Goal: Task Accomplishment & Management: Manage account settings

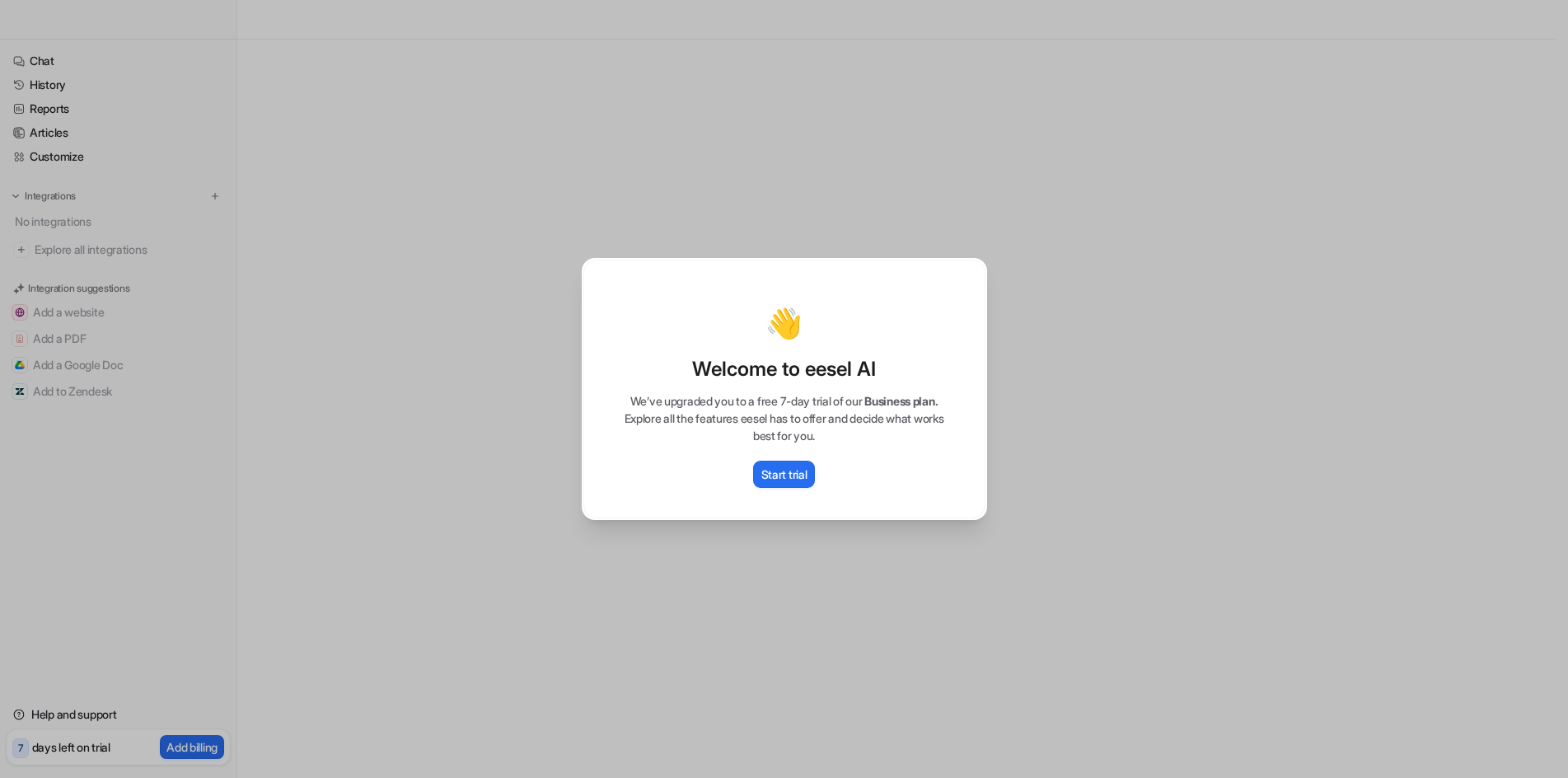
click at [519, 217] on div "👋 Welcome to eesel AI We’ve upgraded you to a free 7-day trial of our Business …" at bounding box center [784, 389] width 1568 height 778
click at [505, 469] on div "👋 Welcome to eesel AI We’ve upgraded you to a free 7-day trial of our Business …" at bounding box center [784, 389] width 1568 height 778
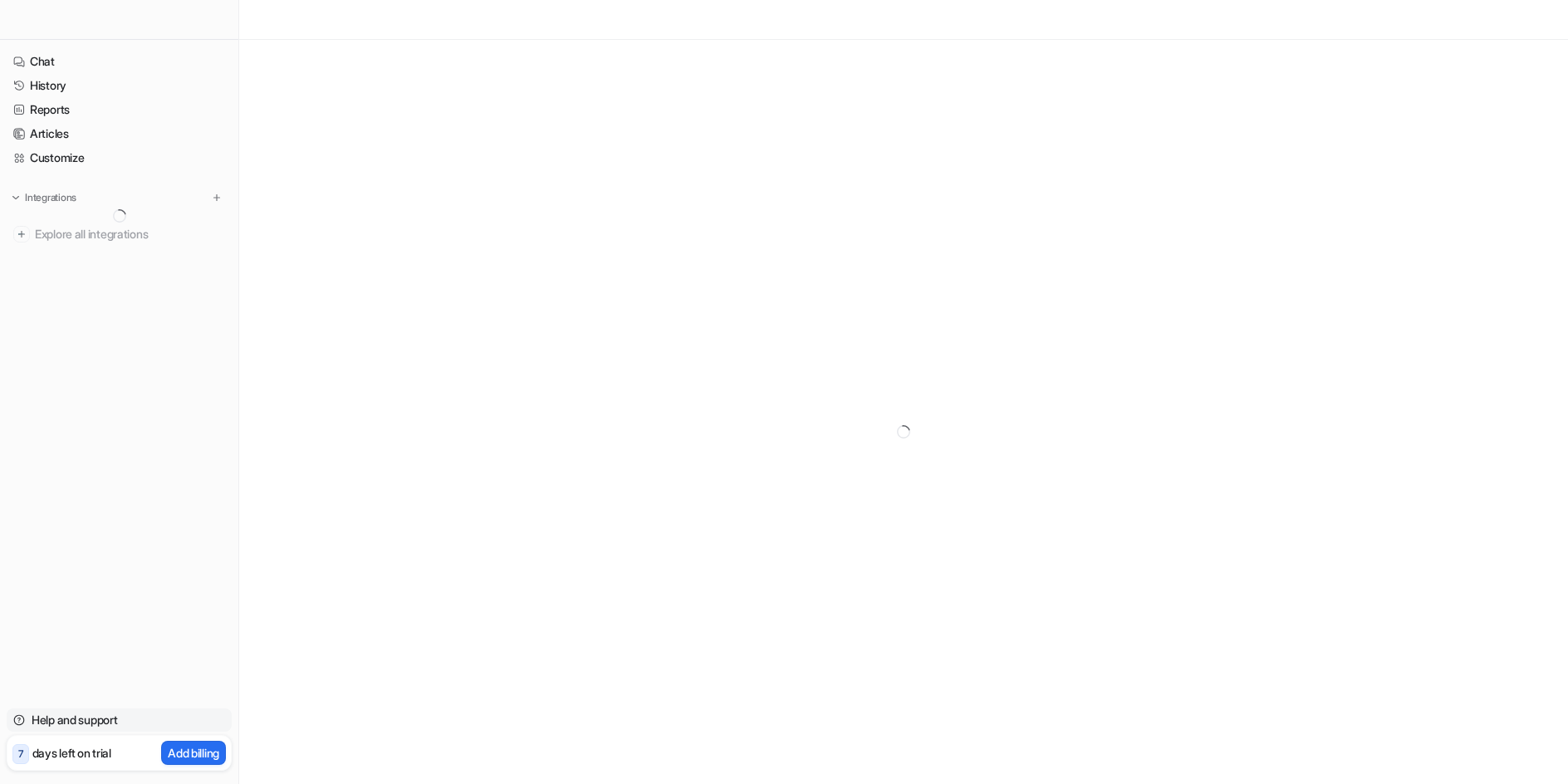
click at [79, 723] on link "Help and support" at bounding box center [119, 720] width 225 height 23
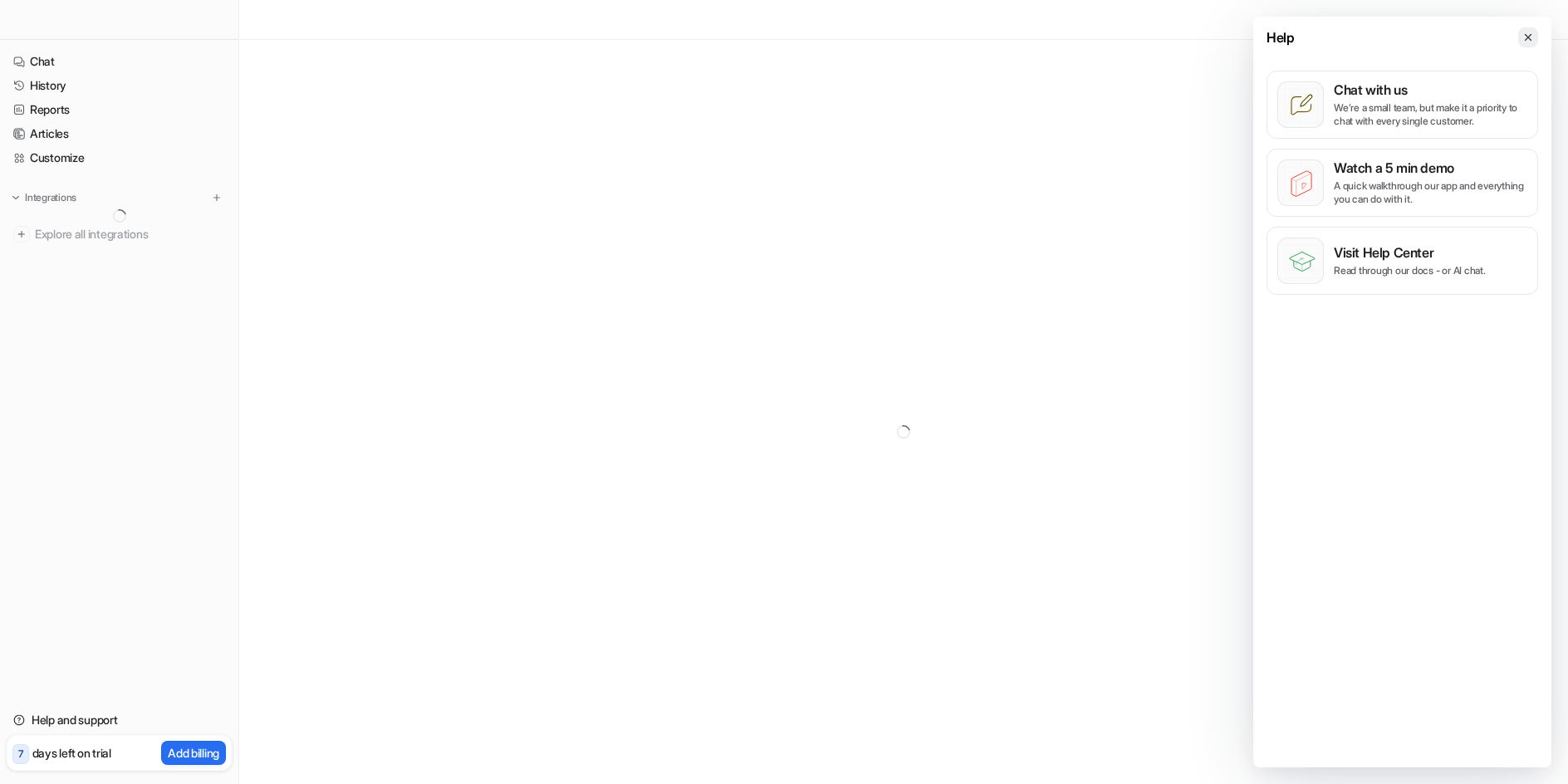
click at [1531, 30] on button at bounding box center [1528, 37] width 20 height 20
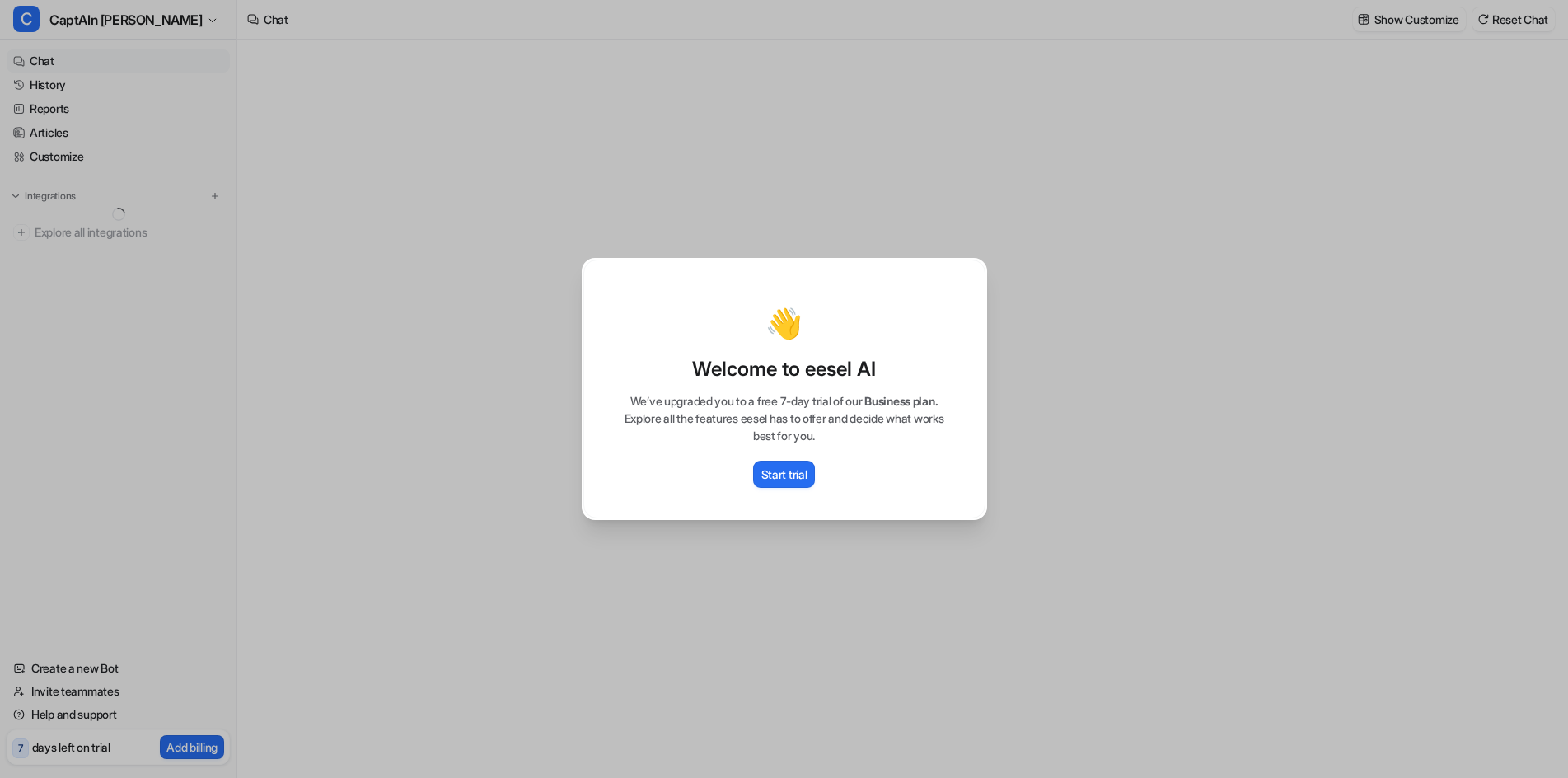
type textarea "**********"
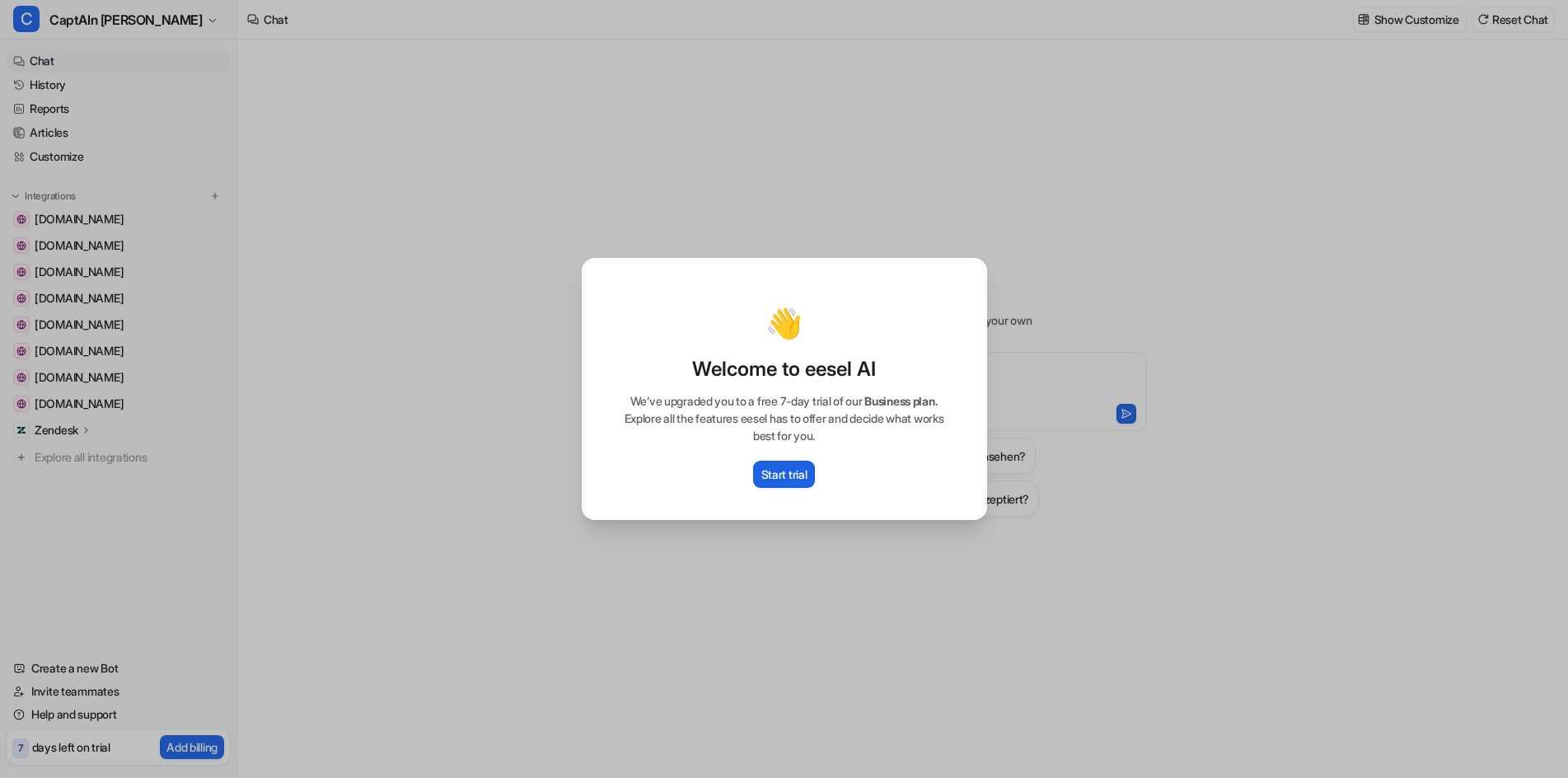
click at [778, 467] on p "Start trial" at bounding box center [784, 474] width 47 height 17
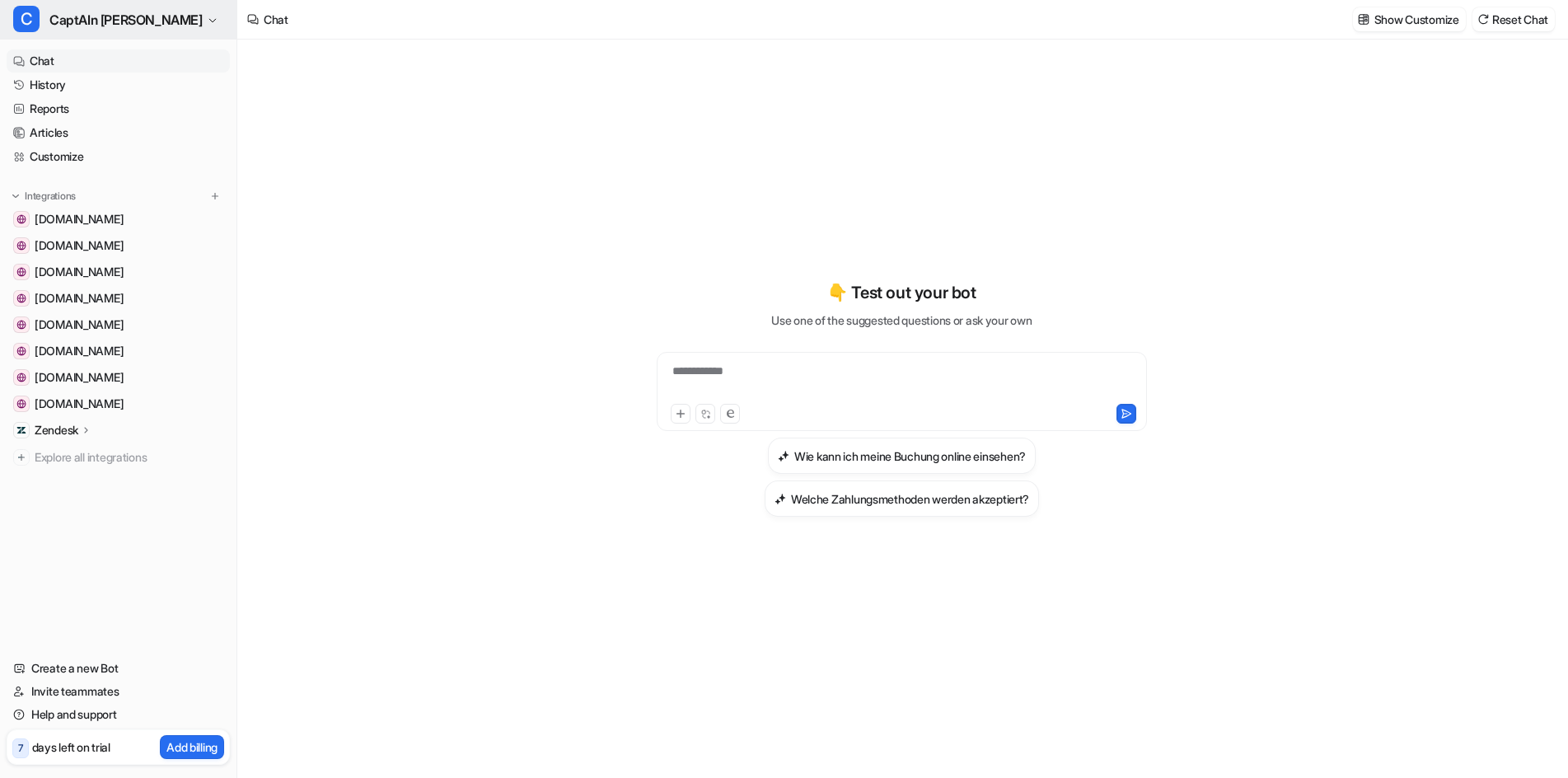
click at [98, 21] on span "CaptAIn [PERSON_NAME]" at bounding box center [125, 20] width 153 height 23
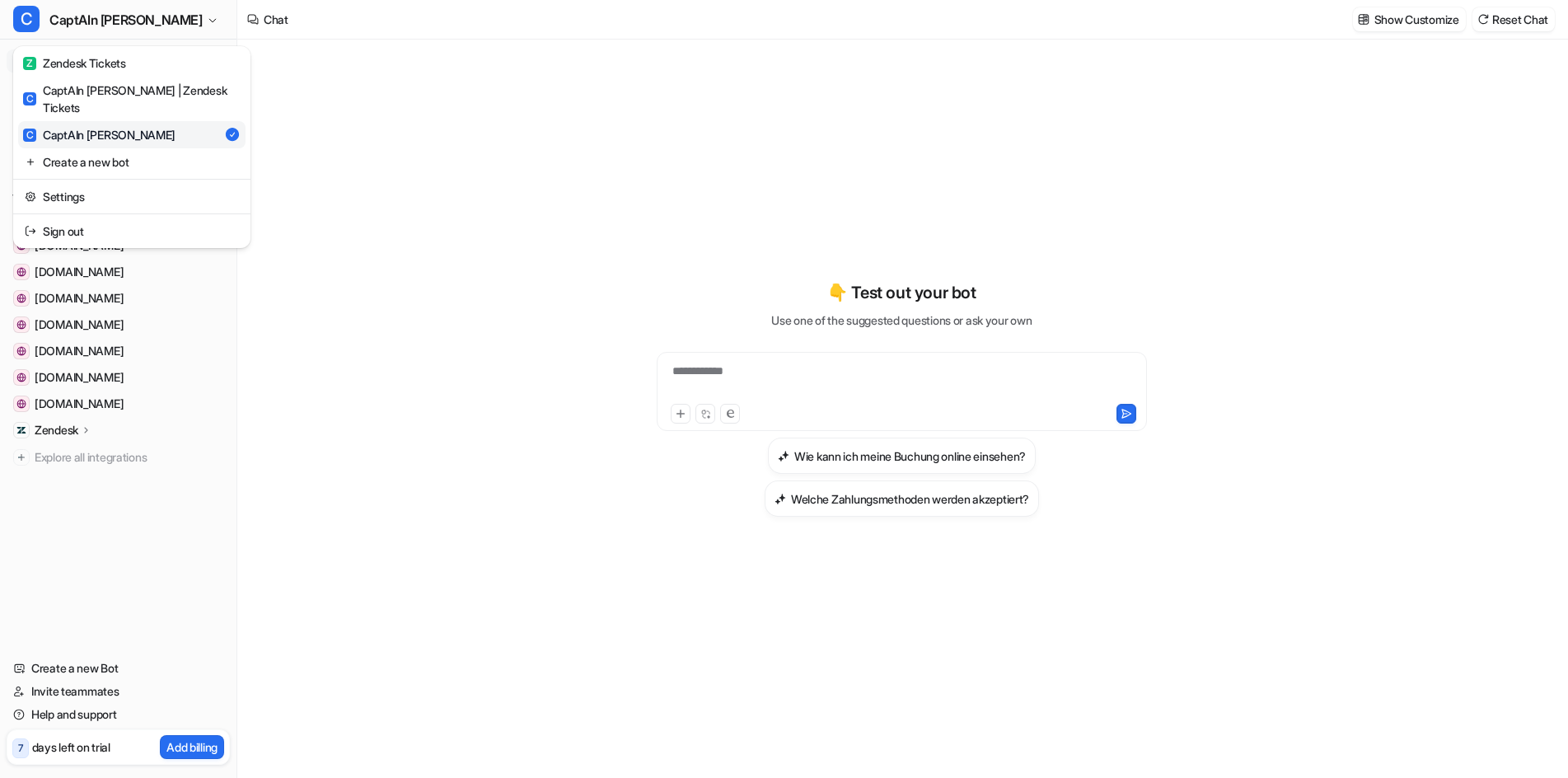
click at [487, 288] on div "**********" at bounding box center [784, 389] width 1568 height 778
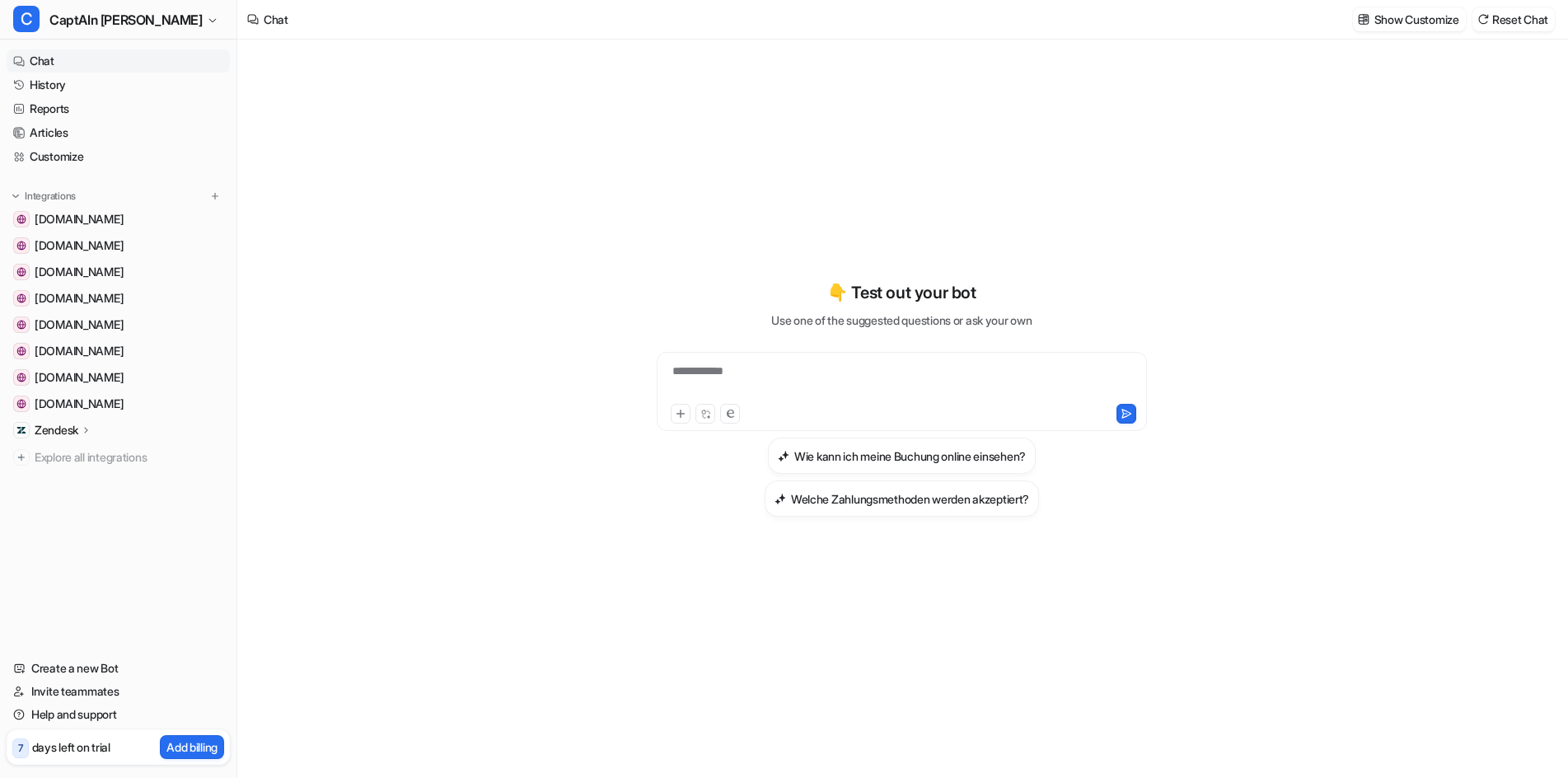
click at [41, 747] on p "days left on trial" at bounding box center [71, 747] width 78 height 17
click at [173, 744] on p "Add billing" at bounding box center [192, 747] width 51 height 17
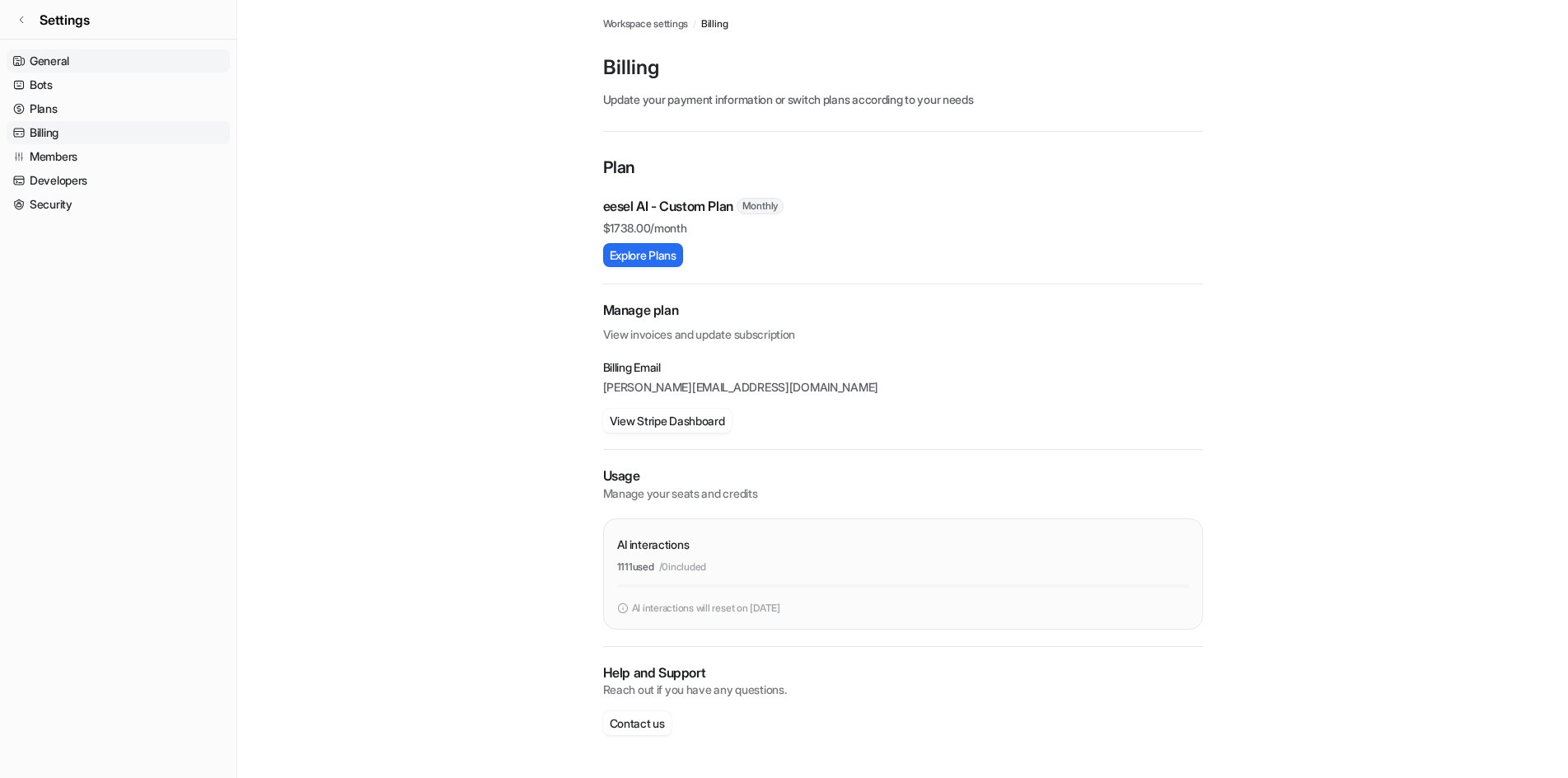
click at [85, 62] on link "General" at bounding box center [118, 61] width 223 height 23
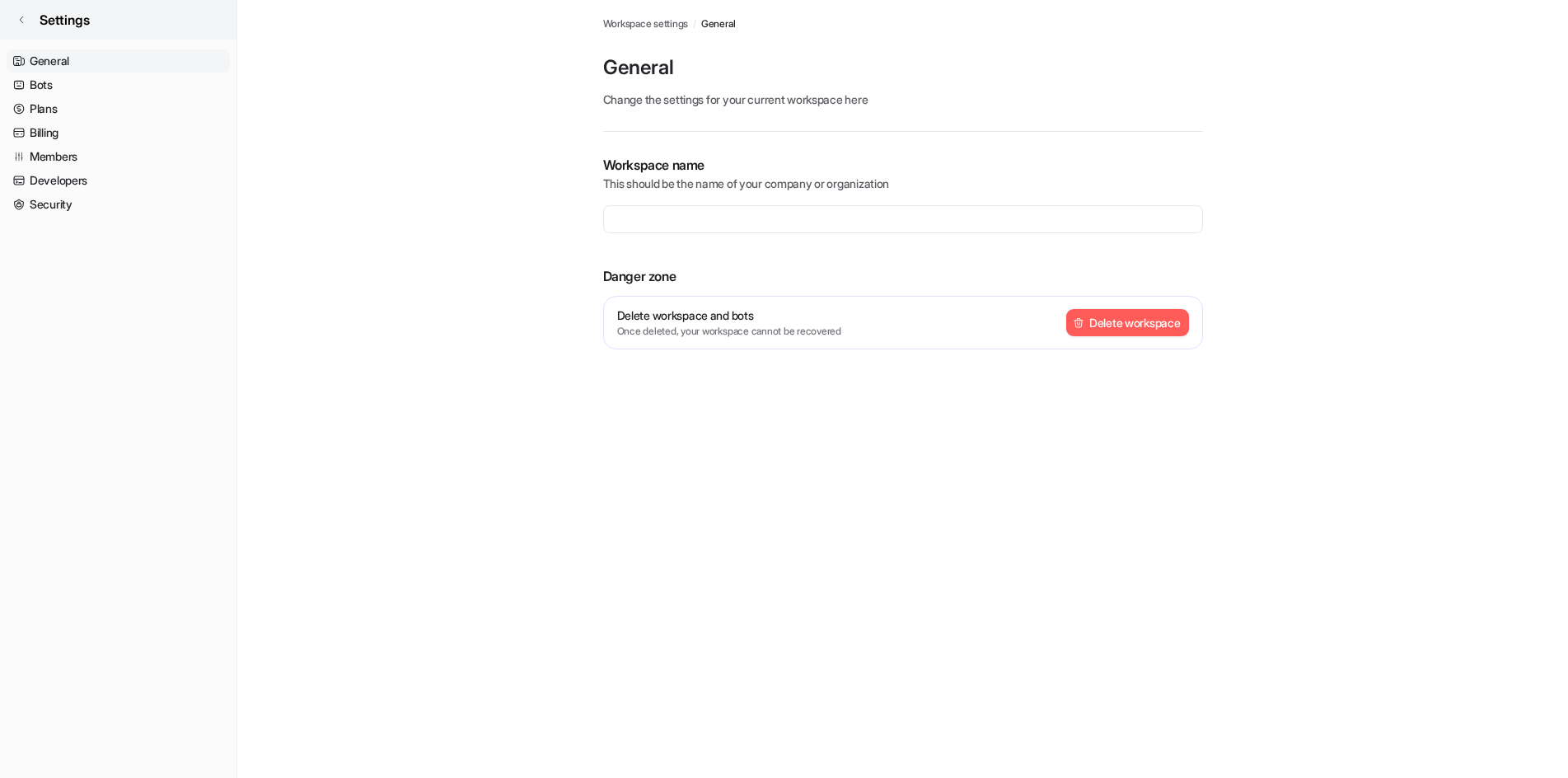
click at [21, 9] on link "Settings" at bounding box center [118, 20] width 236 height 40
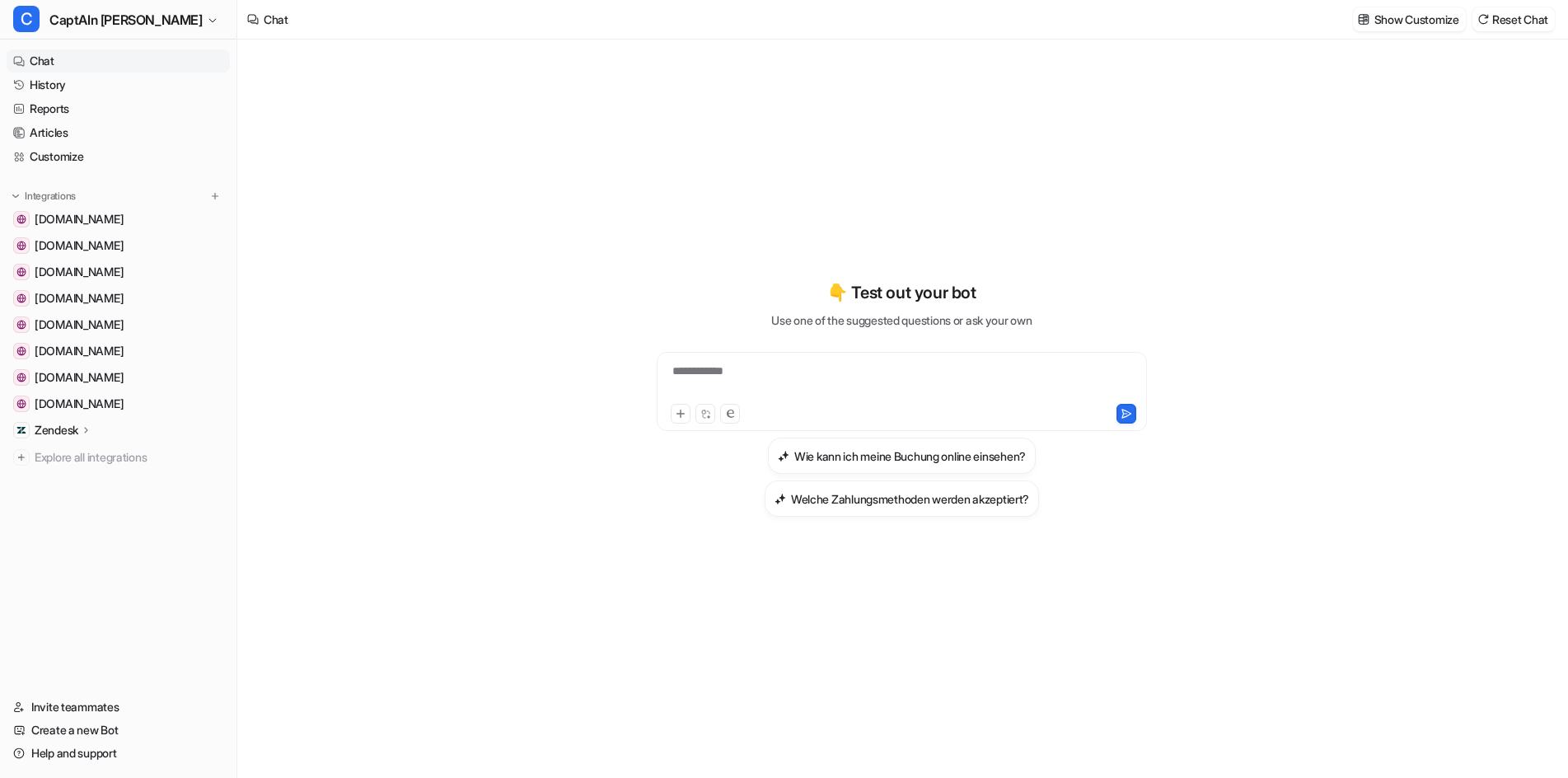
type textarea "**********"
drag, startPoint x: 81, startPoint y: 25, endPoint x: 89, endPoint y: 29, distance: 8.9
click at [82, 25] on span "CaptAIn [PERSON_NAME]" at bounding box center [125, 20] width 153 height 23
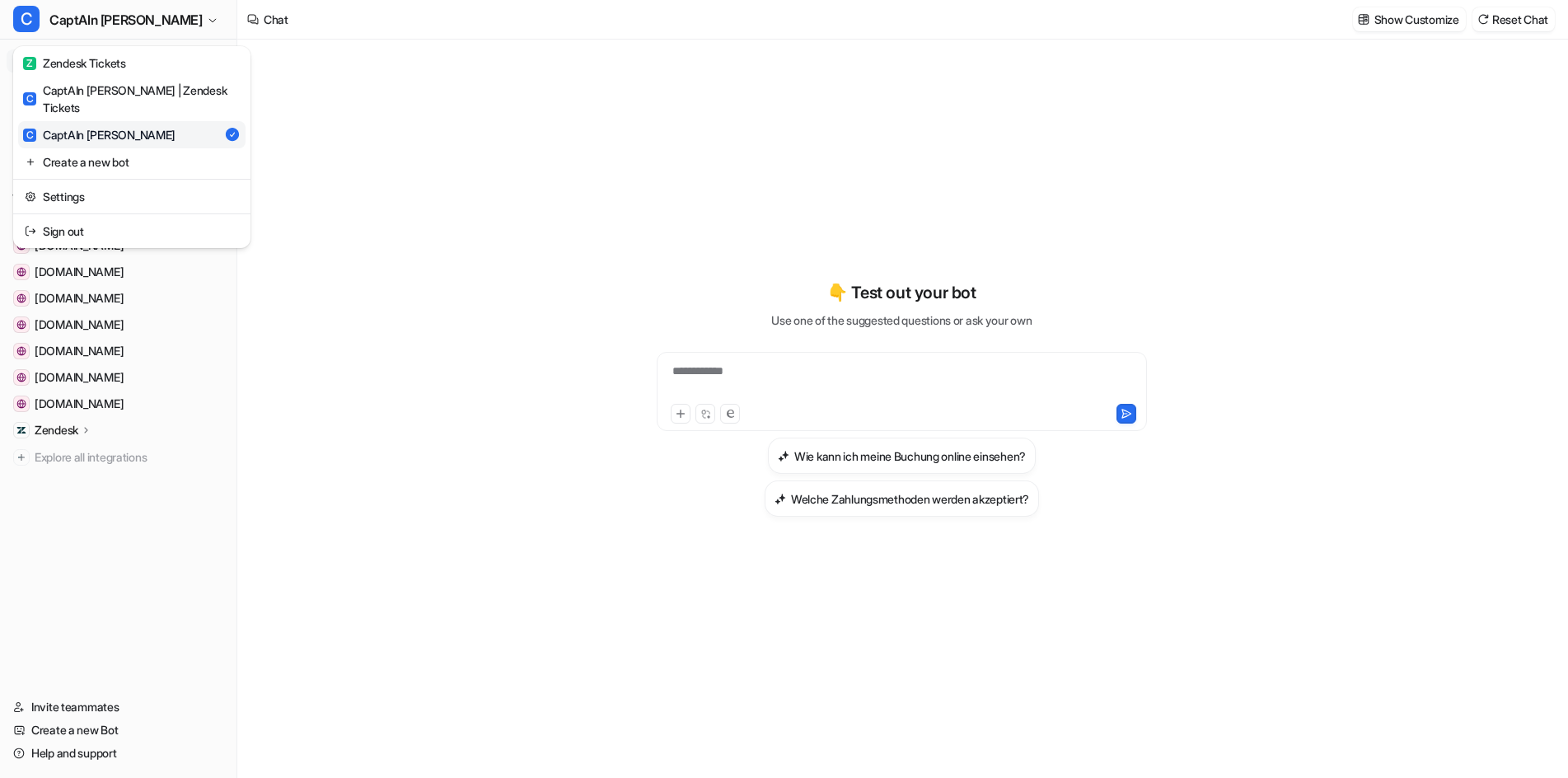
drag, startPoint x: 110, startPoint y: 186, endPoint x: 118, endPoint y: 191, distance: 9.4
click at [111, 186] on link "Settings" at bounding box center [132, 196] width 228 height 28
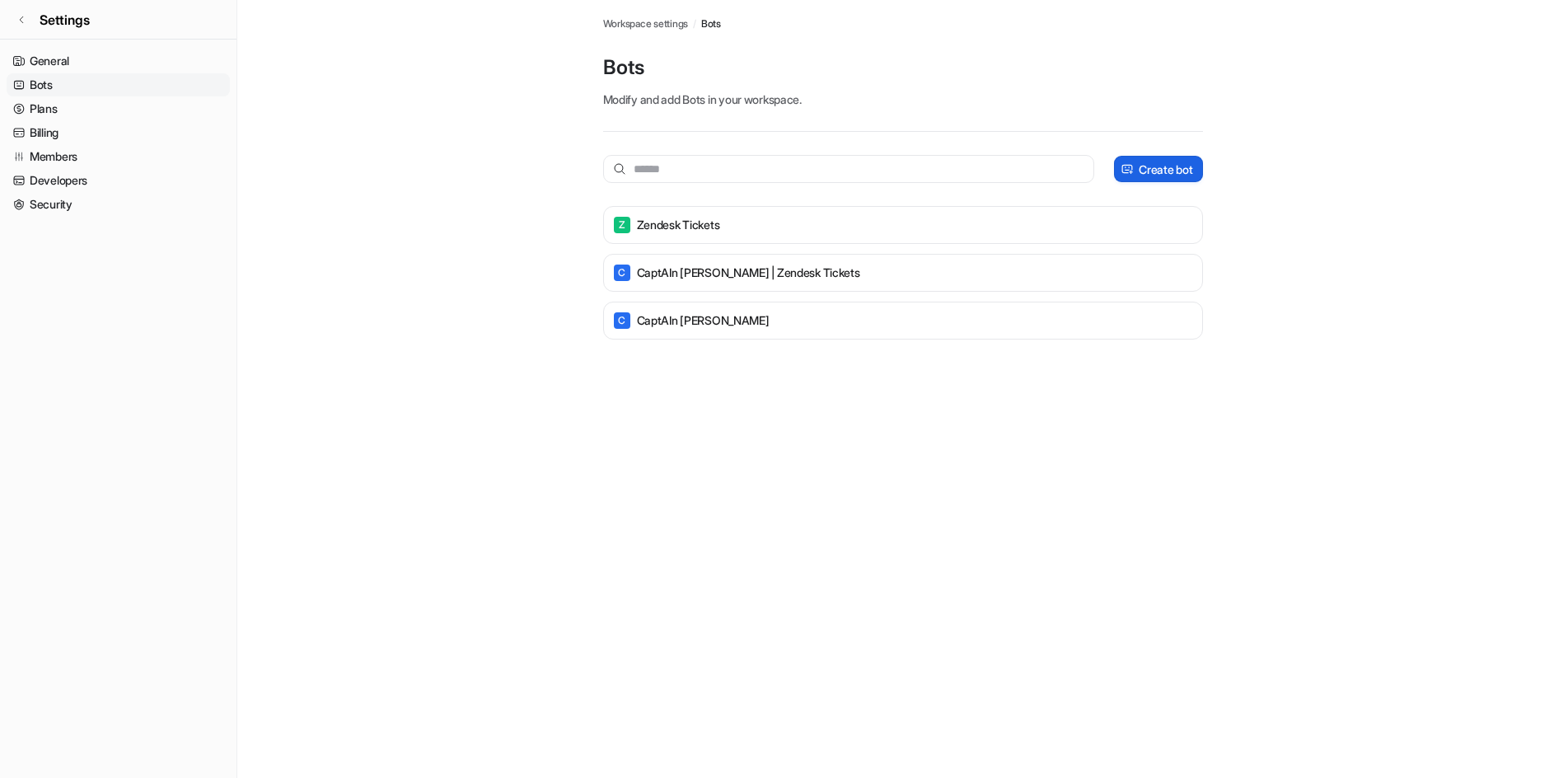
click at [1125, 173] on img at bounding box center [1128, 169] width 13 height 12
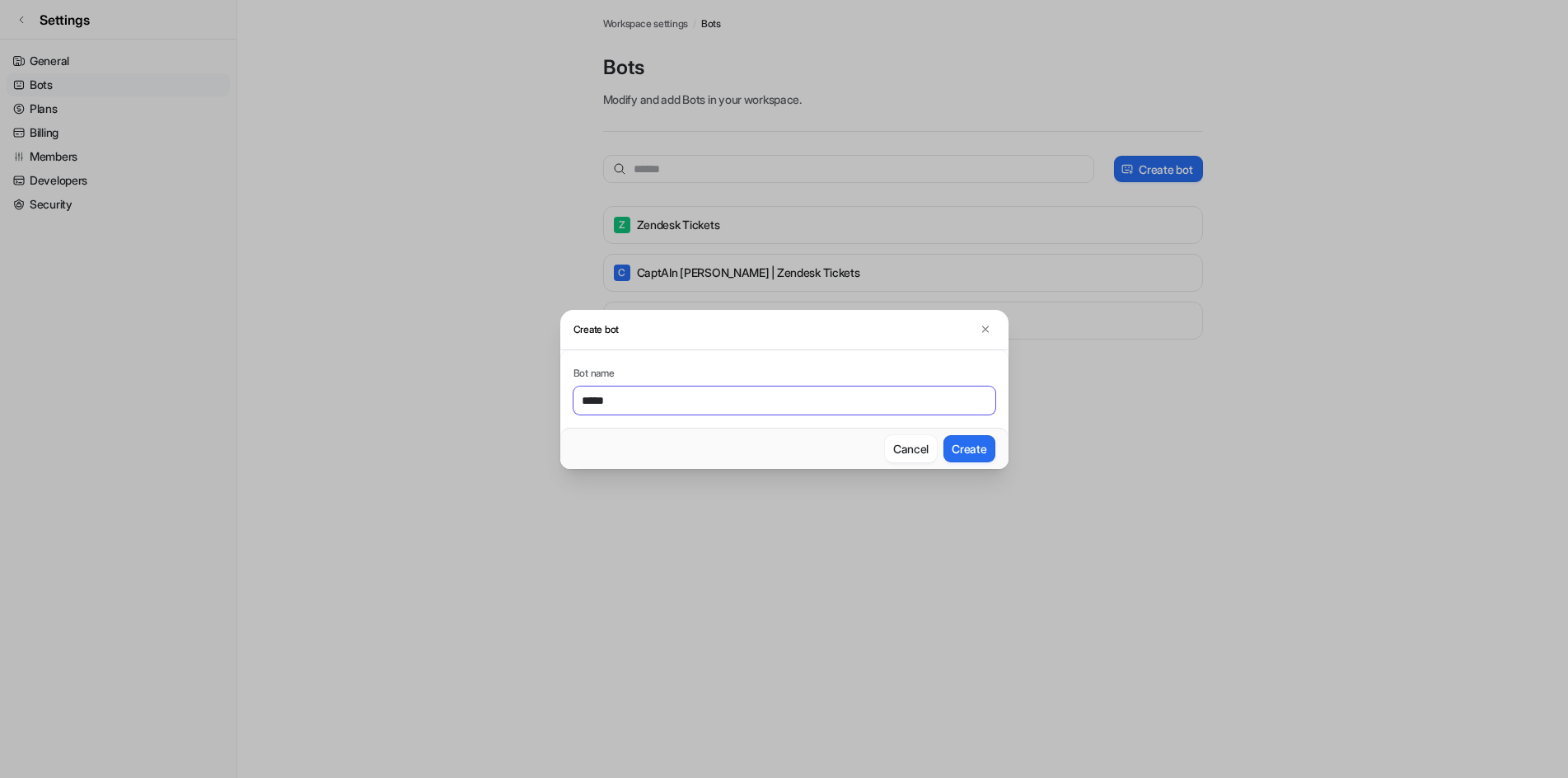
type input "*****"
click at [984, 334] on img at bounding box center [985, 328] width 11 height 12
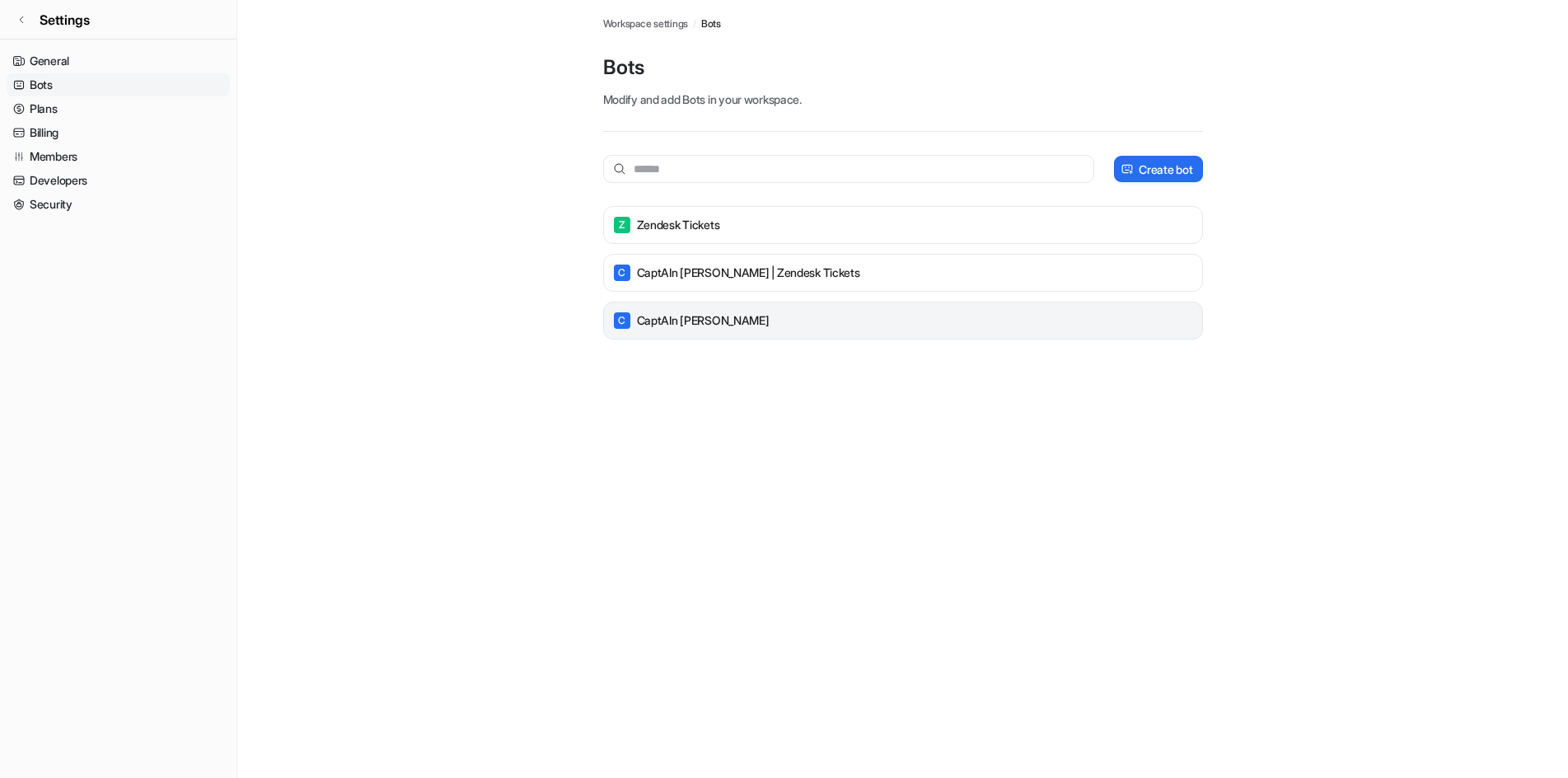
click at [763, 324] on div "C CaptAIn [PERSON_NAME]" at bounding box center [903, 321] width 585 height 23
